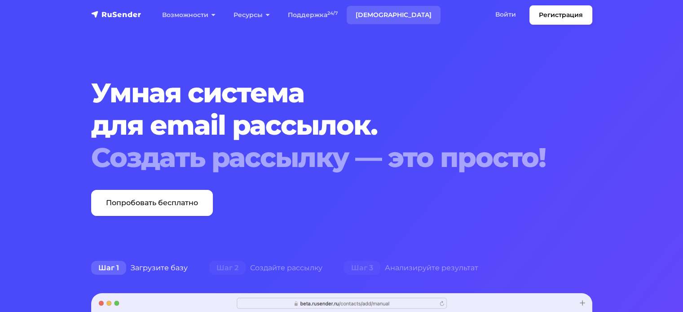
click at [384, 14] on link "[DEMOGRAPHIC_DATA]" at bounding box center [394, 15] width 94 height 18
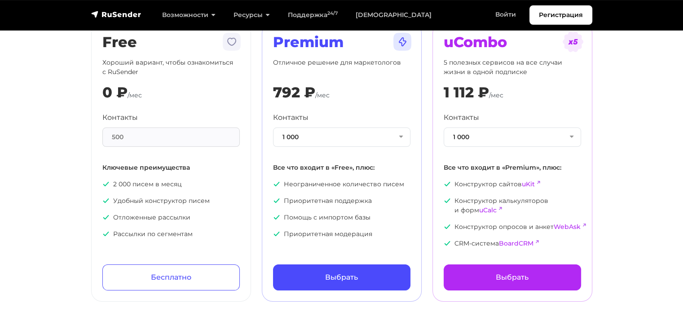
scroll to position [135, 0]
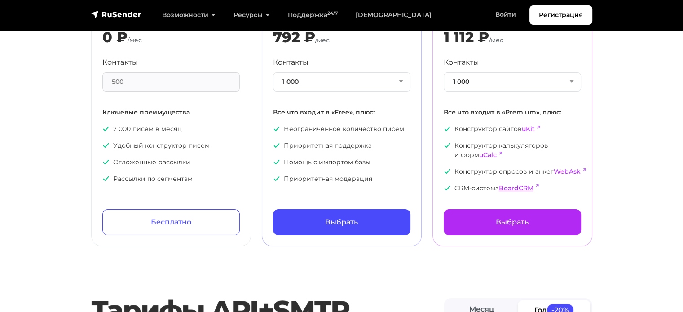
click at [514, 186] on link "BoardCRM" at bounding box center [516, 188] width 35 height 8
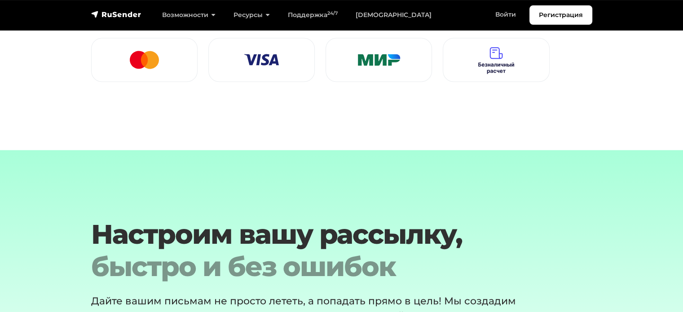
scroll to position [1483, 0]
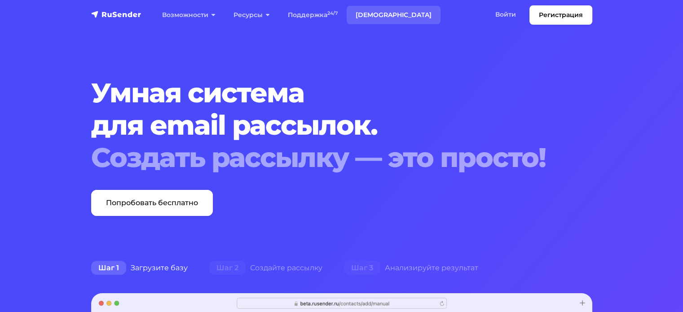
click at [372, 15] on link "[DEMOGRAPHIC_DATA]" at bounding box center [394, 15] width 94 height 18
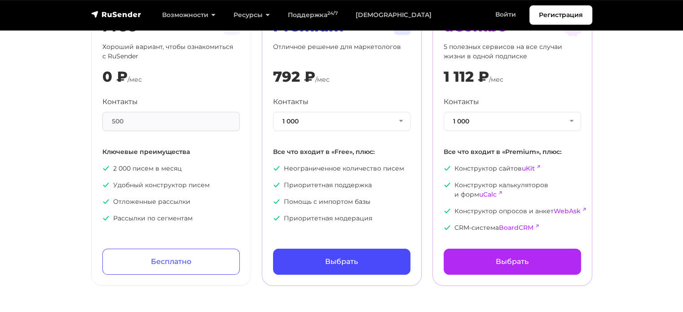
scroll to position [90, 0]
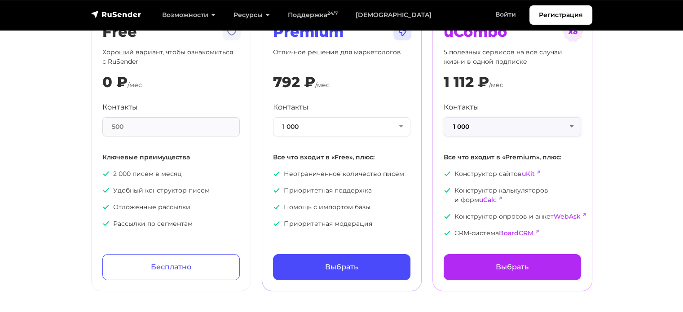
click at [479, 131] on button "1 000" at bounding box center [512, 126] width 137 height 19
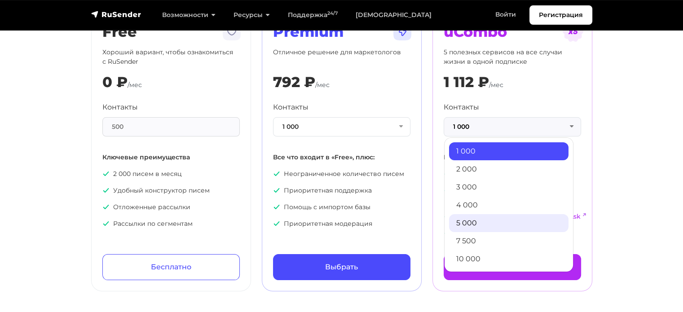
click at [480, 223] on link "5 000" at bounding box center [509, 223] width 120 height 18
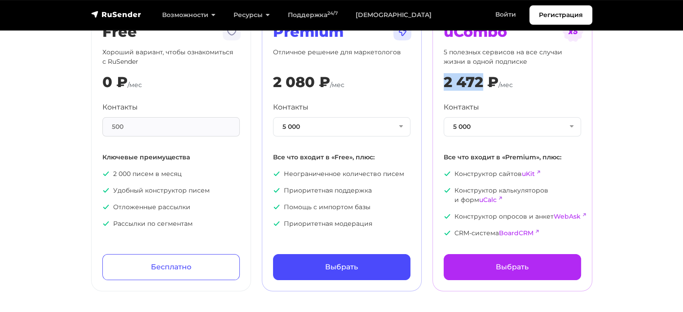
drag, startPoint x: 483, startPoint y: 80, endPoint x: 441, endPoint y: 79, distance: 41.8
click at [441, 79] on div "uCombo 5 полезных сервисов на все случаи жизни в одной подписке 2 472 ₽ /мес Ко…" at bounding box center [513, 151] width 160 height 279
copy div "2 472"
click at [506, 128] on button "5 000" at bounding box center [512, 126] width 137 height 19
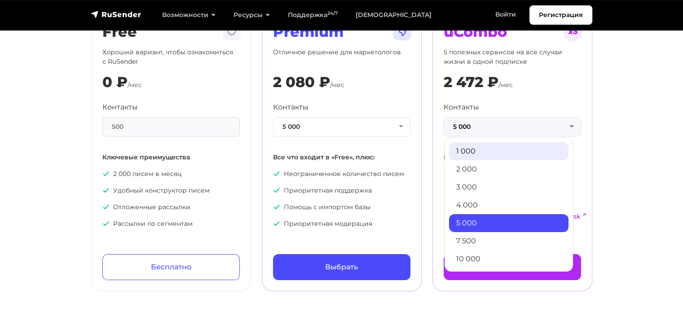
click at [476, 154] on link "1 000" at bounding box center [509, 151] width 120 height 18
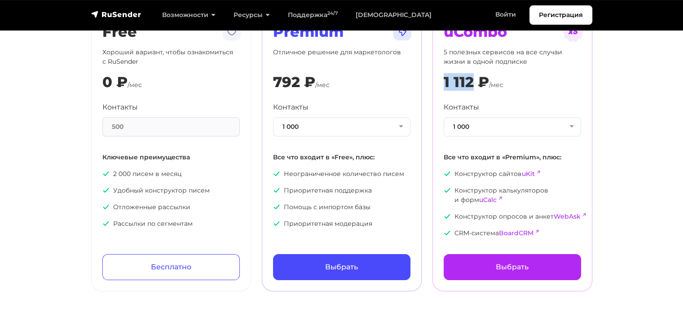
drag, startPoint x: 474, startPoint y: 82, endPoint x: 428, endPoint y: 80, distance: 46.7
click at [428, 80] on div "uCombo 5 полезных сервисов на все случаи жизни в одной подписке 1 112 ₽ /мес Ко…" at bounding box center [512, 151] width 171 height 279
copy div "1 112"
